Goal: Task Accomplishment & Management: Complete application form

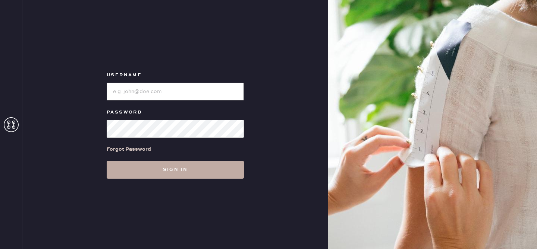
type input "reformationgoldcoastchicago"
click at [185, 172] on button "Sign in" at bounding box center [175, 170] width 137 height 18
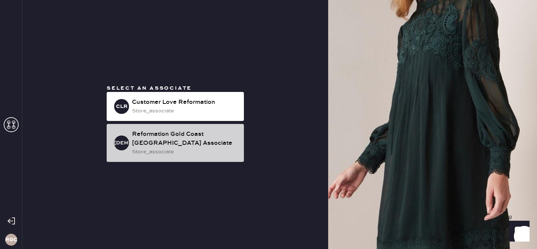
click at [180, 152] on div "store_associate" at bounding box center [185, 152] width 106 height 8
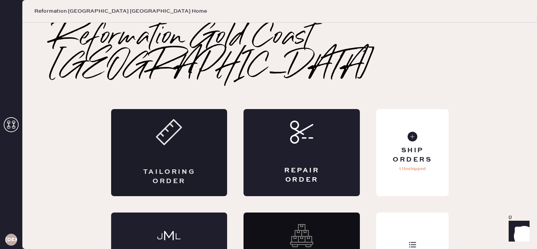
click at [176, 124] on div "Tailoring Order" at bounding box center [169, 152] width 116 height 87
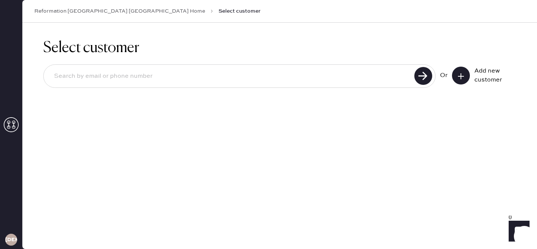
click at [462, 76] on icon at bounding box center [460, 76] width 7 height 7
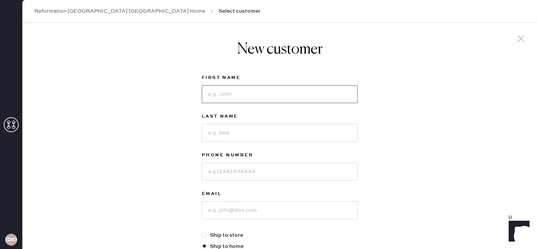
click at [284, 95] on input at bounding box center [280, 94] width 156 height 18
type input "[PERSON_NAME]"
click at [252, 211] on input at bounding box center [280, 211] width 156 height 18
paste input "[EMAIL_ADDRESS][DOMAIN_NAME]"
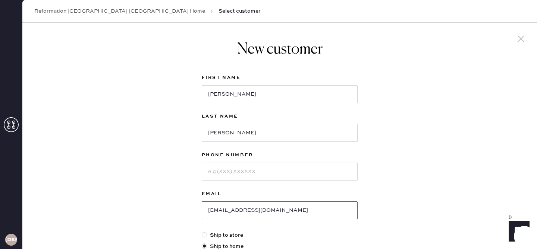
type input "[EMAIL_ADDRESS][DOMAIN_NAME]"
click at [237, 170] on input at bounding box center [280, 172] width 156 height 18
paste input "[PHONE_NUMBER]"
drag, startPoint x: 214, startPoint y: 172, endPoint x: 195, endPoint y: 171, distance: 19.0
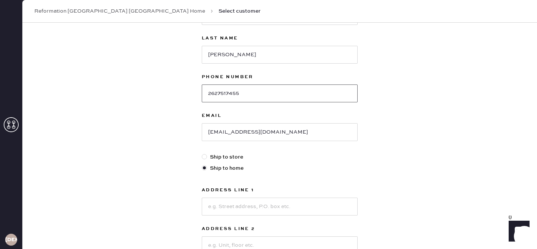
scroll to position [109, 0]
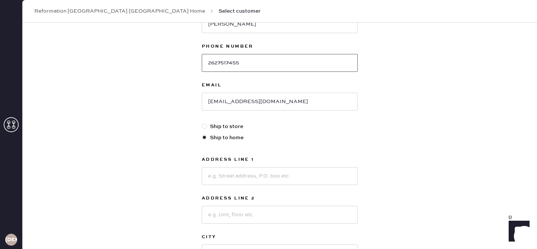
type input "2627517455"
click at [253, 177] on input at bounding box center [280, 176] width 156 height 18
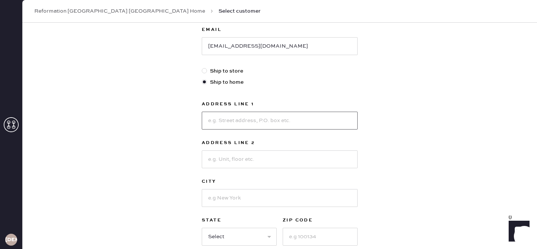
scroll to position [165, 0]
type input "[STREET_ADDRESS]"
click at [248, 155] on input at bounding box center [280, 158] width 156 height 18
click at [299, 162] on input at bounding box center [280, 158] width 156 height 18
type input "Apt 3913"
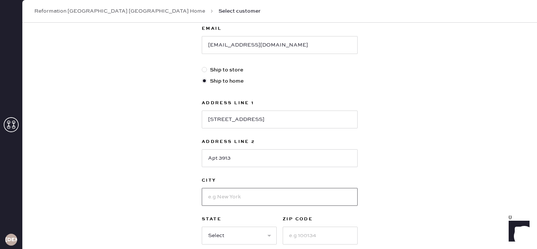
click at [285, 200] on input at bounding box center [280, 197] width 156 height 18
type input "[GEOGRAPHIC_DATA]"
click at [373, 155] on div "New customer First Name [PERSON_NAME] Last Name [PERSON_NAME] Phone Number [PHO…" at bounding box center [279, 88] width 514 height 462
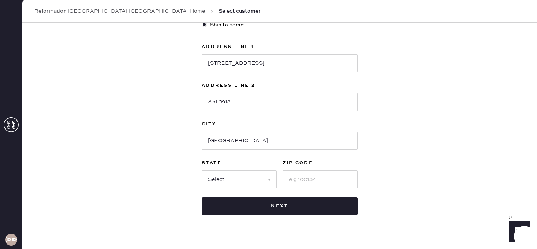
scroll to position [236, 0]
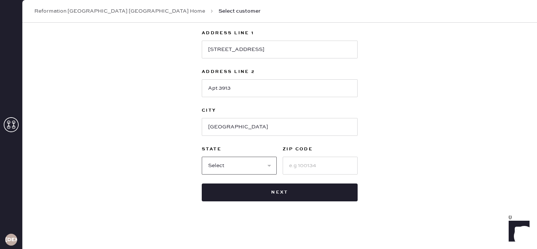
click at [260, 167] on select "Select AK AL AR AZ CA CO CT [GEOGRAPHIC_DATA] DE FL [GEOGRAPHIC_DATA] HI [GEOGR…" at bounding box center [239, 166] width 75 height 18
select select "IL"
click at [322, 167] on input at bounding box center [319, 166] width 75 height 18
type input "60610"
click at [402, 156] on div "New customer First Name [PERSON_NAME] Last Name [PERSON_NAME] Phone Number [PHO…" at bounding box center [279, 18] width 514 height 462
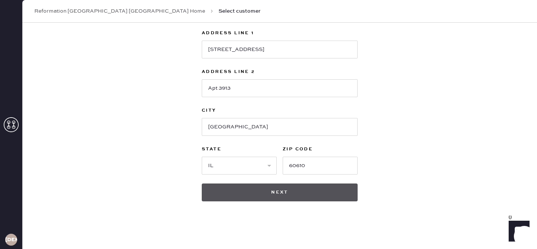
click at [281, 195] on button "Next" at bounding box center [280, 193] width 156 height 18
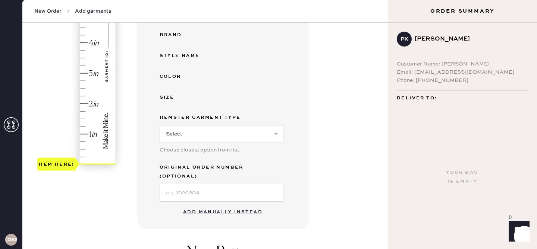
scroll to position [167, 0]
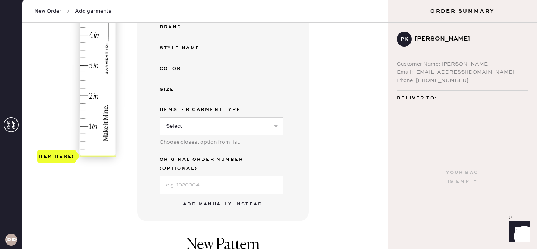
click at [223, 197] on button "Add manually instead" at bounding box center [223, 204] width 88 height 15
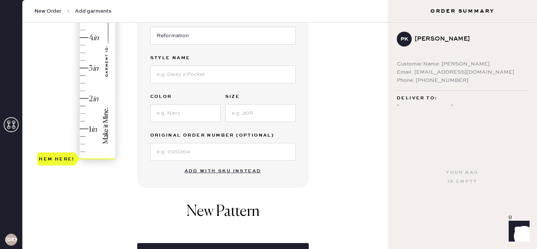
scroll to position [164, 0]
click at [218, 155] on input at bounding box center [222, 152] width 145 height 18
paste input "S31171197"
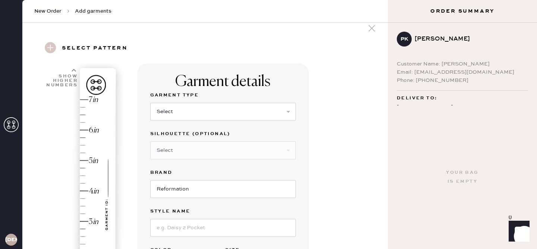
scroll to position [0, 0]
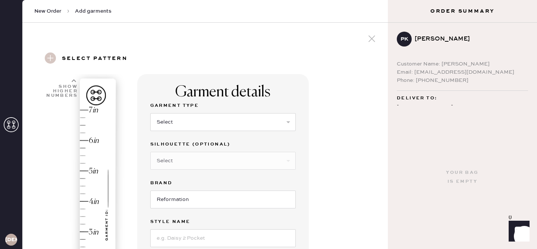
type input "S31171197"
click at [204, 124] on select "Select Basic Skirt Jeans Leggings Pants Shorts Basic Sleeved Dress Basic Sleeve…" at bounding box center [222, 122] width 145 height 18
select select "2"
click at [205, 157] on select "Select Shorts Cropped Flare Boot Cut Straight Skinny Other" at bounding box center [222, 161] width 145 height 18
select select "6"
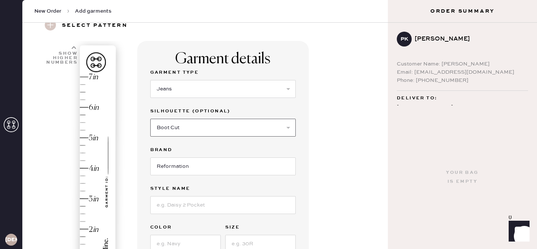
scroll to position [34, 0]
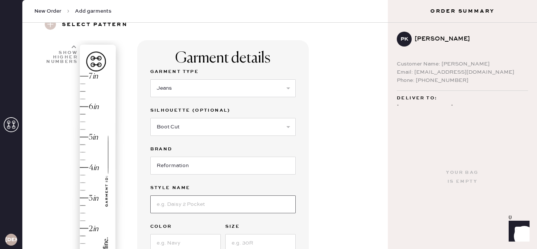
click at [197, 206] on input at bounding box center [222, 205] width 145 height 18
type input "[PERSON_NAME] LOW RISE SLOUCHY WIDE LEG JEANS"
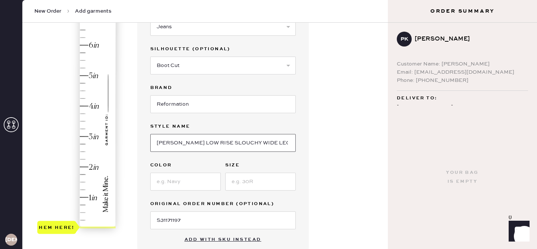
scroll to position [97, 0]
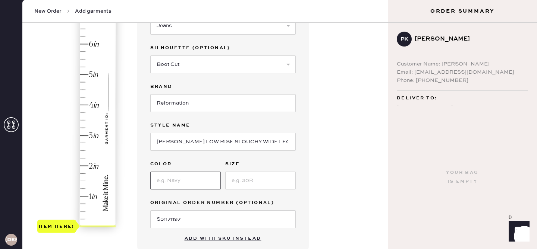
click at [189, 185] on input at bounding box center [185, 181] width 70 height 18
type input "SUMMIT"
type input "23"
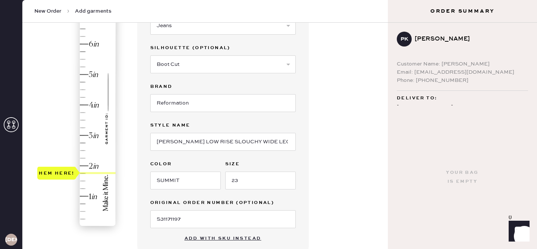
type input "2"
drag, startPoint x: 64, startPoint y: 228, endPoint x: 65, endPoint y: 169, distance: 58.9
click at [65, 169] on div "Hem here!" at bounding box center [57, 165] width 36 height 9
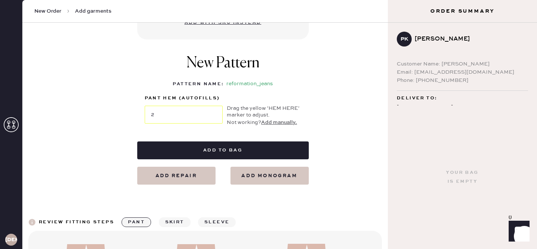
scroll to position [335, 0]
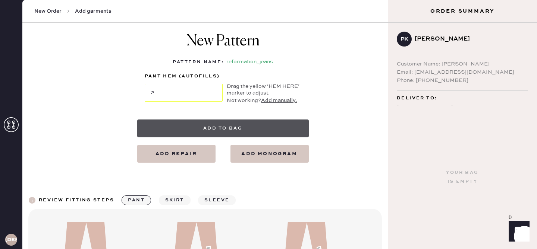
click at [235, 124] on button "Add to bag" at bounding box center [222, 129] width 171 height 18
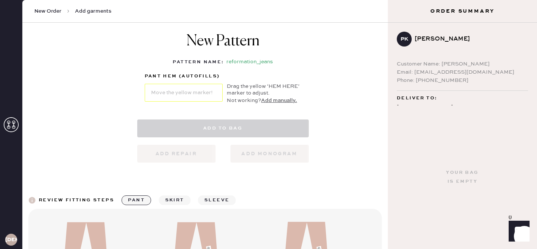
select select "2"
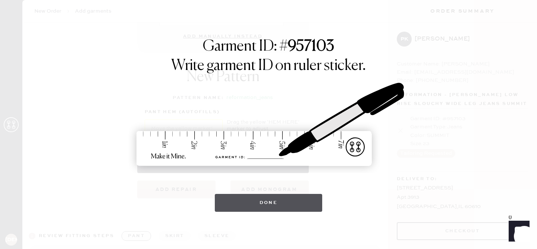
click at [277, 206] on button "Done" at bounding box center [269, 203] width 108 height 18
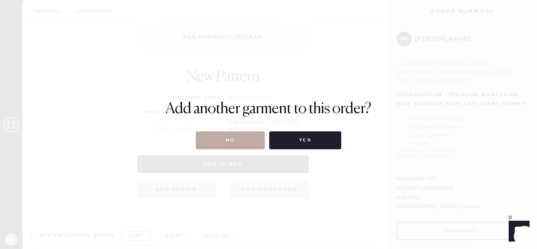
click at [234, 140] on button "No" at bounding box center [230, 141] width 69 height 18
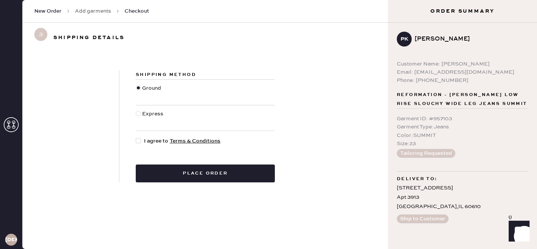
click at [141, 142] on div at bounding box center [140, 141] width 8 height 8
click at [136, 138] on input "I agree to Terms & Conditions" at bounding box center [136, 137] width 0 height 0
checkbox input "true"
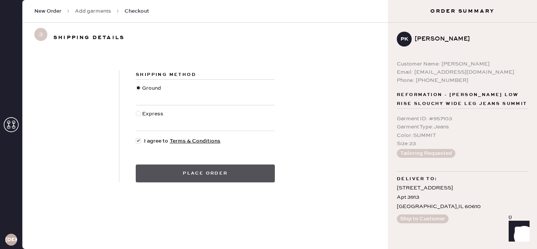
click at [199, 172] on button "Place order" at bounding box center [205, 174] width 139 height 18
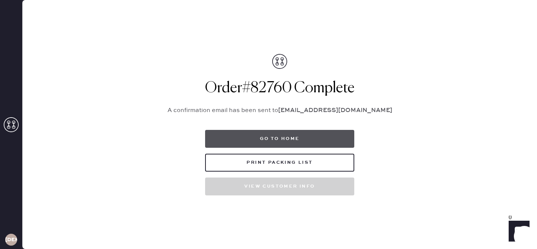
click at [271, 136] on button "Go to home" at bounding box center [279, 139] width 149 height 18
